Goal: Check status: Check status

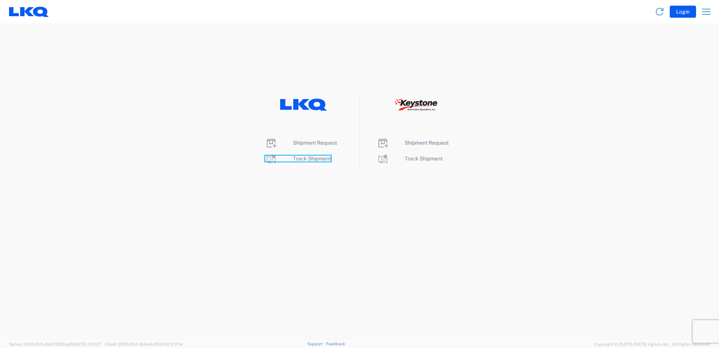
click at [272, 158] on icon at bounding box center [271, 159] width 12 height 12
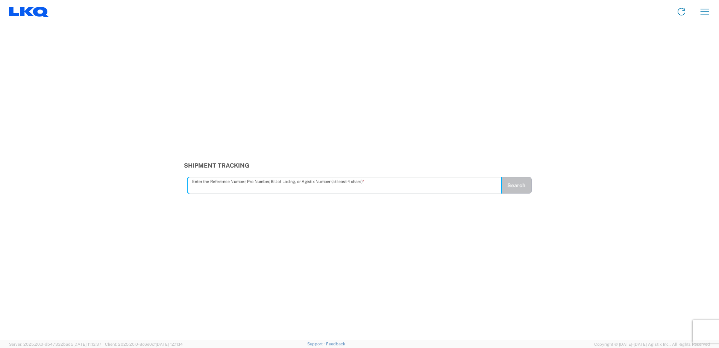
click at [195, 184] on input "text" at bounding box center [344, 185] width 305 height 13
type input "56941347"
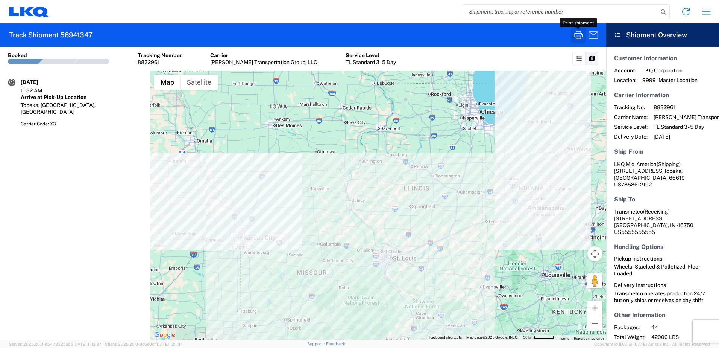
click at [574, 33] on icon "button" at bounding box center [579, 35] width 12 height 12
